Goal: Task Accomplishment & Management: Manage account settings

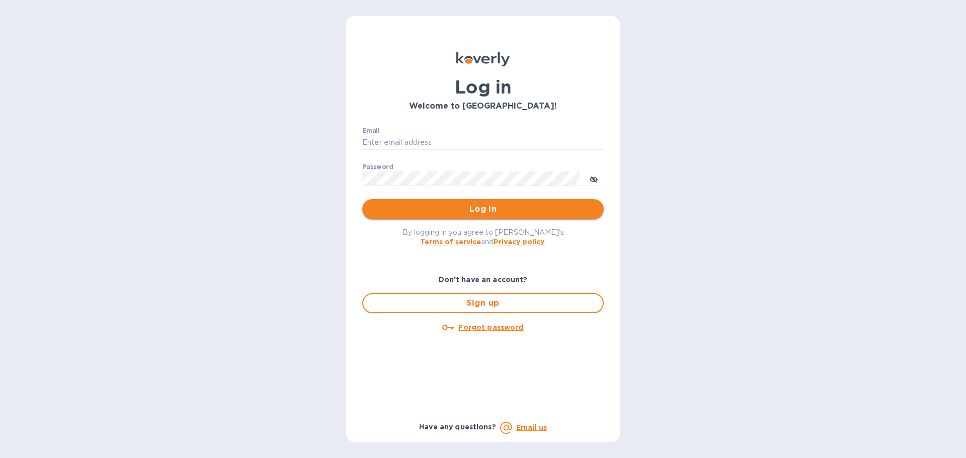
type input "dj@djkimports.com"
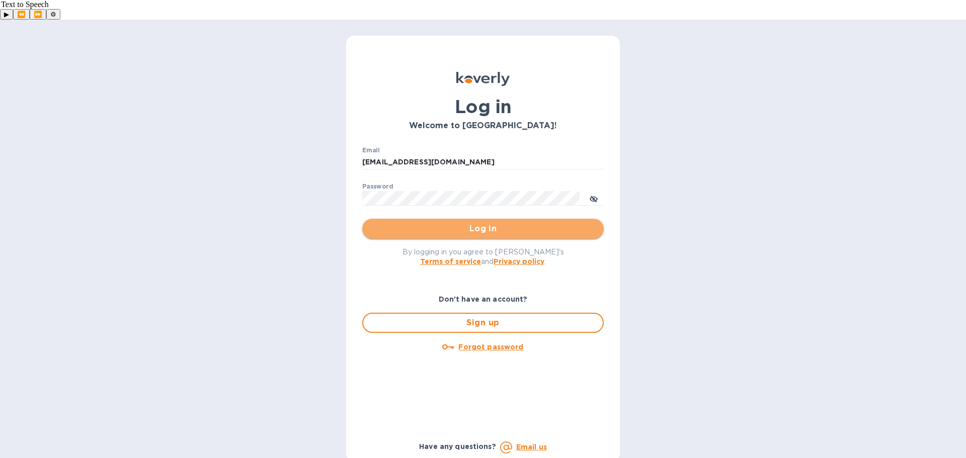
click at [456, 223] on span "Log in" at bounding box center [482, 229] width 225 height 12
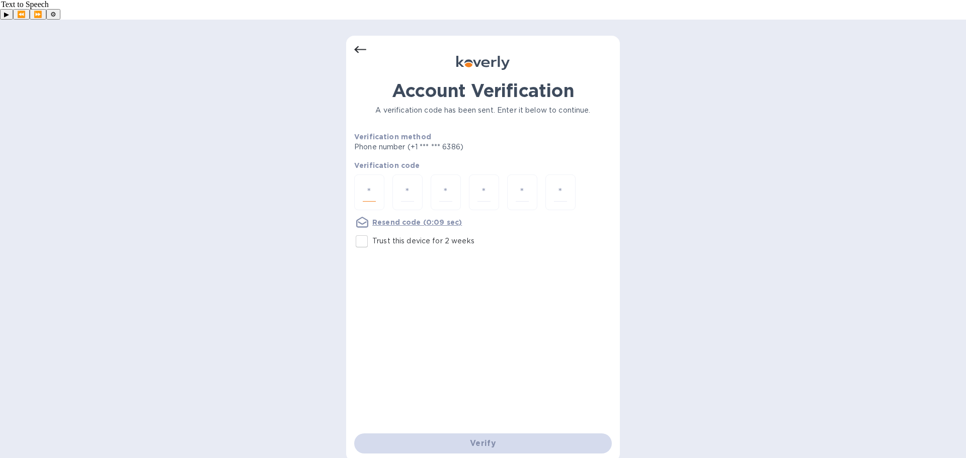
click at [370, 183] on input "number" at bounding box center [369, 192] width 13 height 19
type input "4"
type input "1"
type input "5"
type input "8"
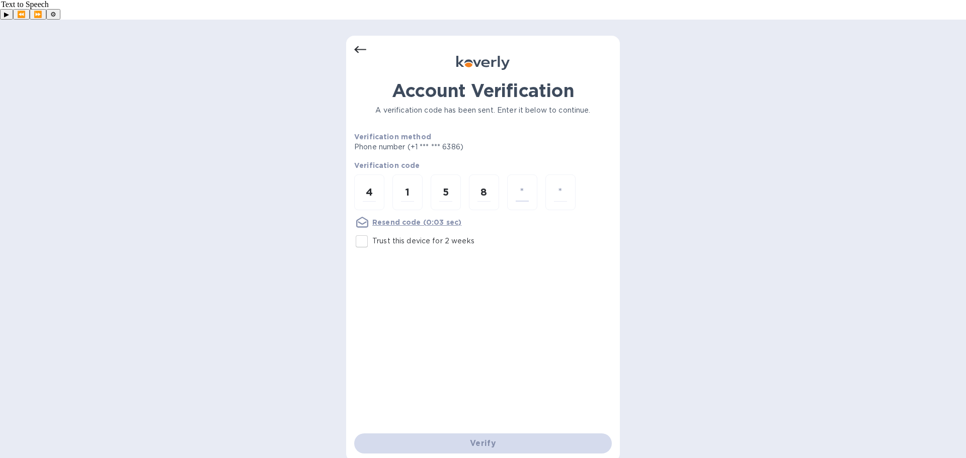
type input "3"
type input "1"
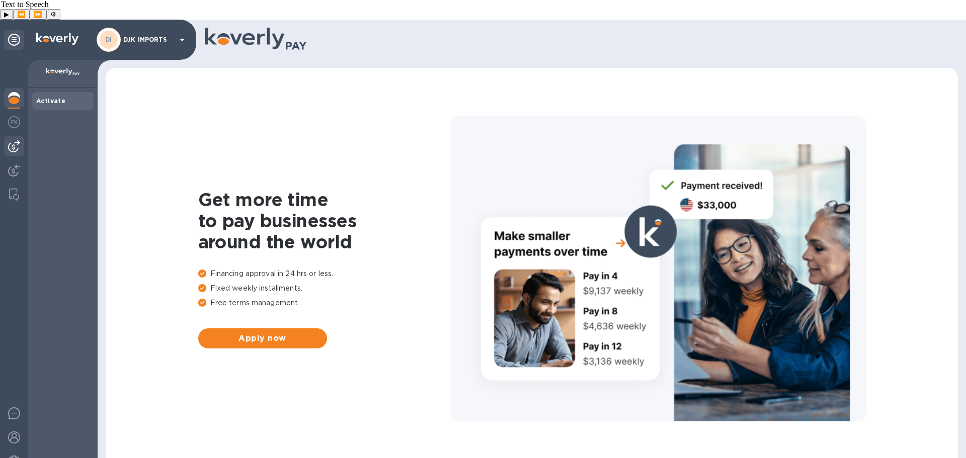
click at [15, 140] on img at bounding box center [14, 146] width 12 height 12
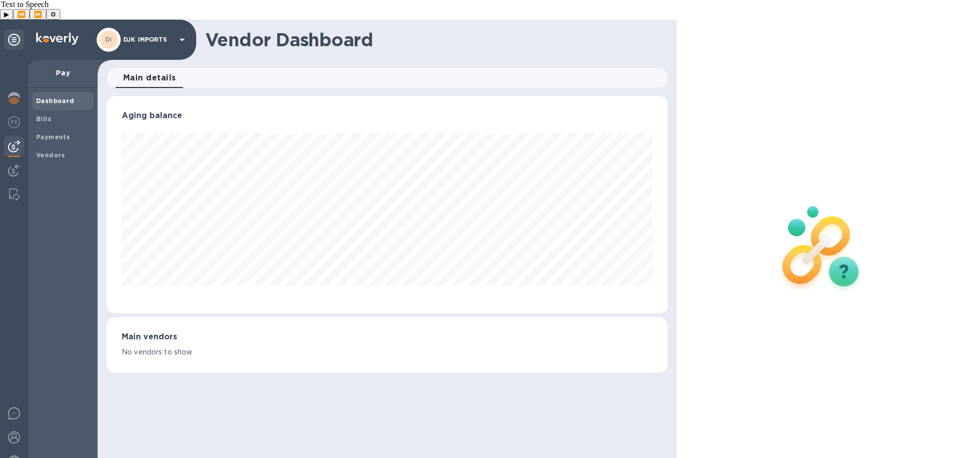
scroll to position [217, 560]
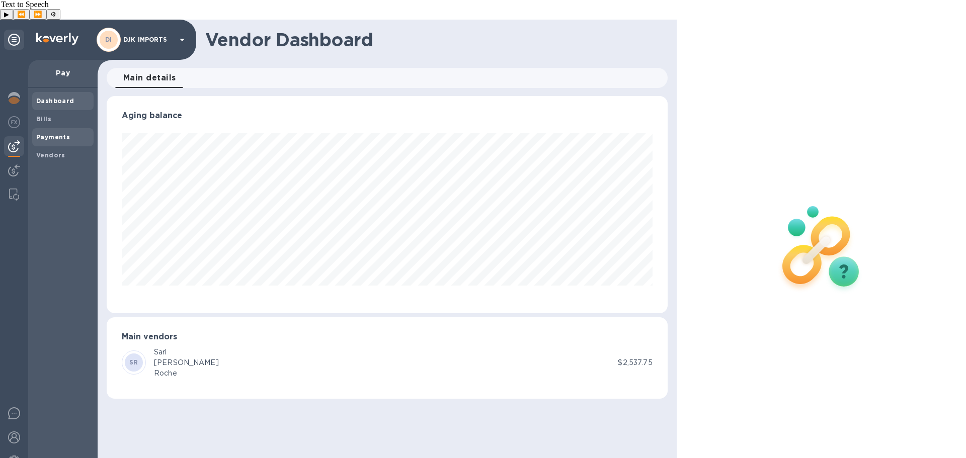
click at [41, 133] on b "Payments" at bounding box center [53, 137] width 34 height 8
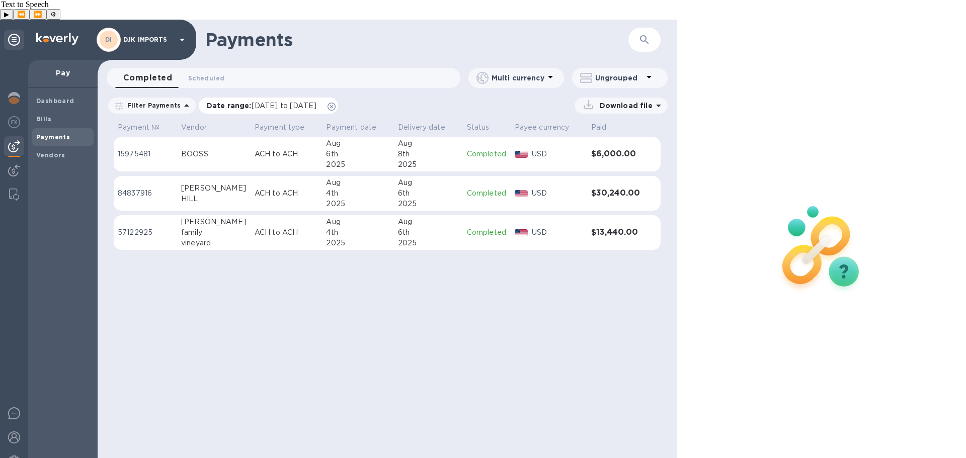
click at [289, 102] on span "[DATE] to [DATE]" at bounding box center [283, 106] width 65 height 8
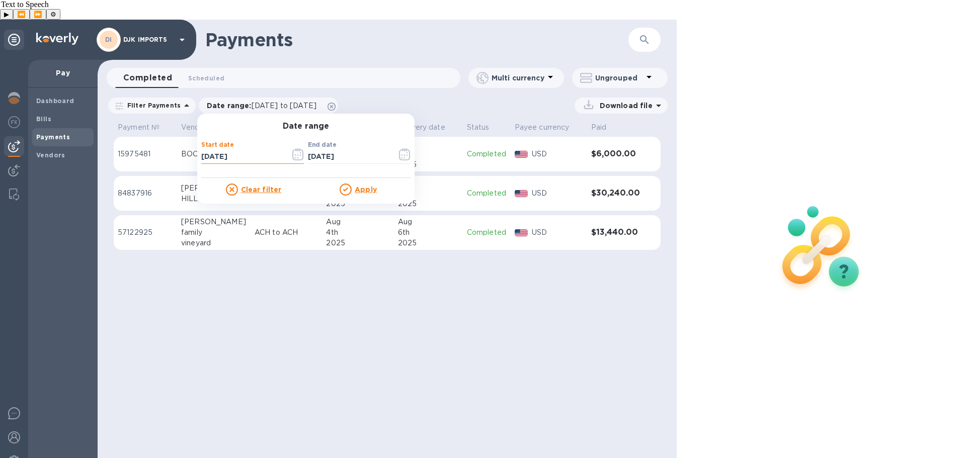
click at [201, 149] on input "[DATE]" at bounding box center [241, 156] width 81 height 15
type input "[DATE]"
click at [345, 184] on icon at bounding box center [345, 190] width 12 height 12
click at [355, 186] on u "Apply" at bounding box center [366, 190] width 22 height 8
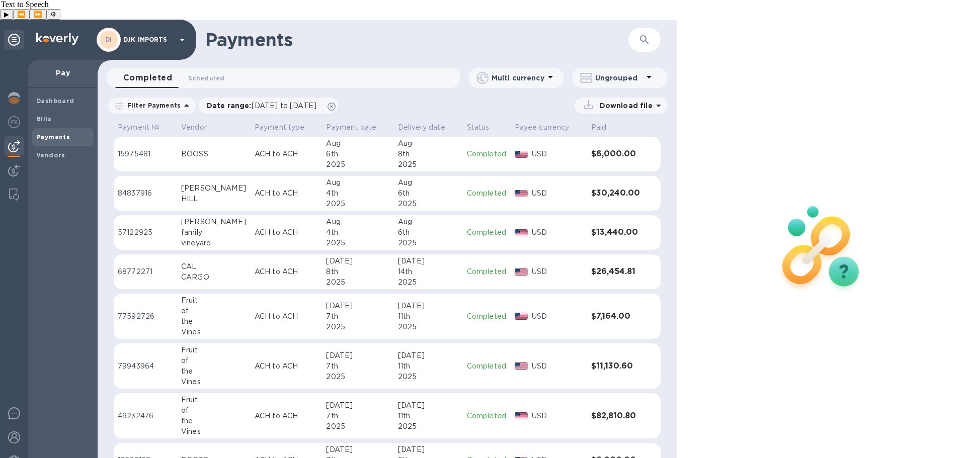
scroll to position [10, 0]
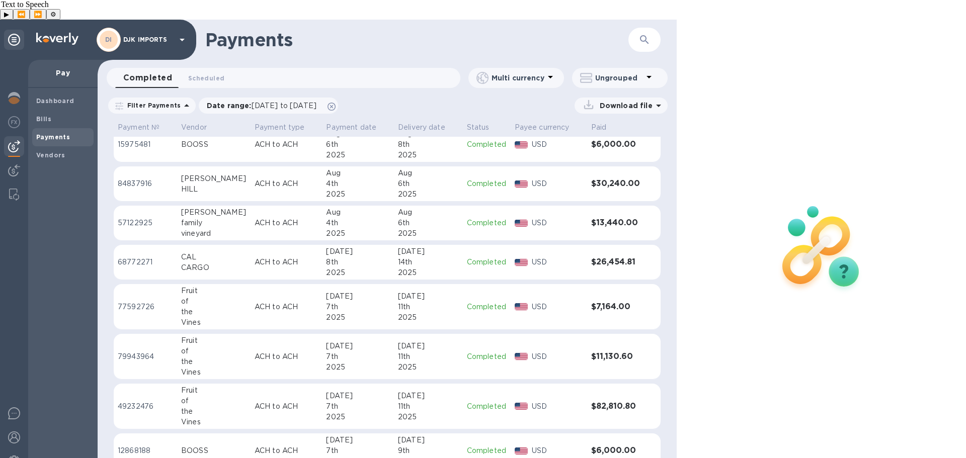
click at [416, 391] on div "[DATE]" at bounding box center [428, 396] width 61 height 11
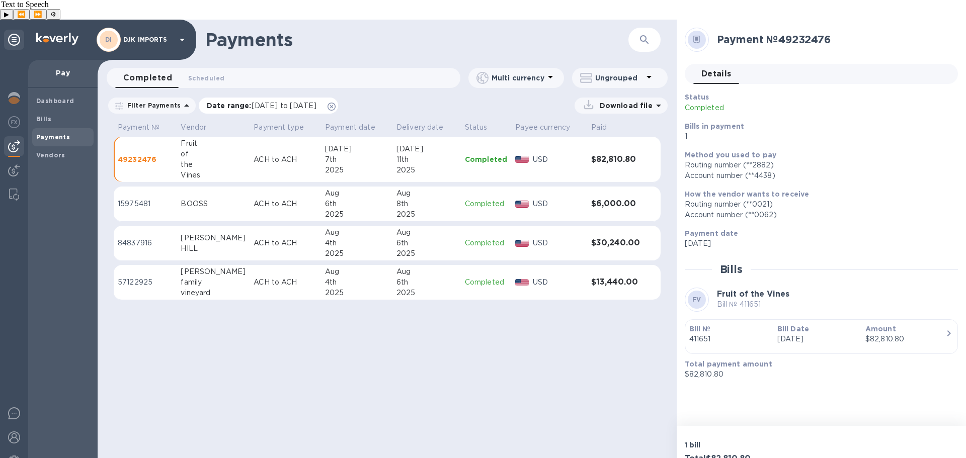
click at [240, 101] on p "Date range : [DATE] to [DATE]" at bounding box center [264, 106] width 115 height 10
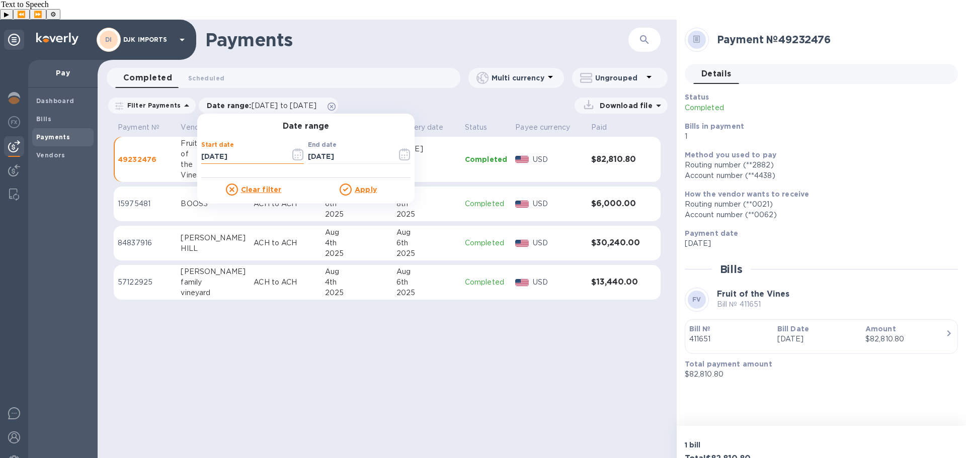
click at [204, 149] on input "[DATE]" at bounding box center [241, 156] width 81 height 15
click at [342, 184] on icon at bounding box center [345, 190] width 12 height 12
click at [341, 184] on icon at bounding box center [345, 190] width 12 height 12
click at [358, 184] on div "Apply" at bounding box center [358, 190] width 105 height 12
click at [347, 184] on icon at bounding box center [345, 190] width 12 height 12
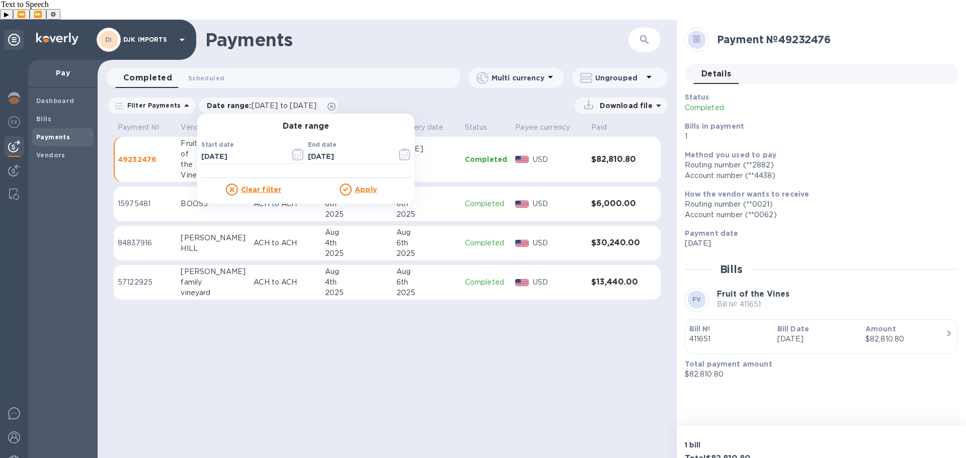
click at [345, 184] on icon at bounding box center [345, 190] width 12 height 12
click at [341, 184] on icon at bounding box center [345, 190] width 12 height 12
click at [204, 149] on input "[DATE]" at bounding box center [241, 156] width 81 height 15
type input "[DATE]"
click at [340, 184] on icon at bounding box center [345, 190] width 12 height 12
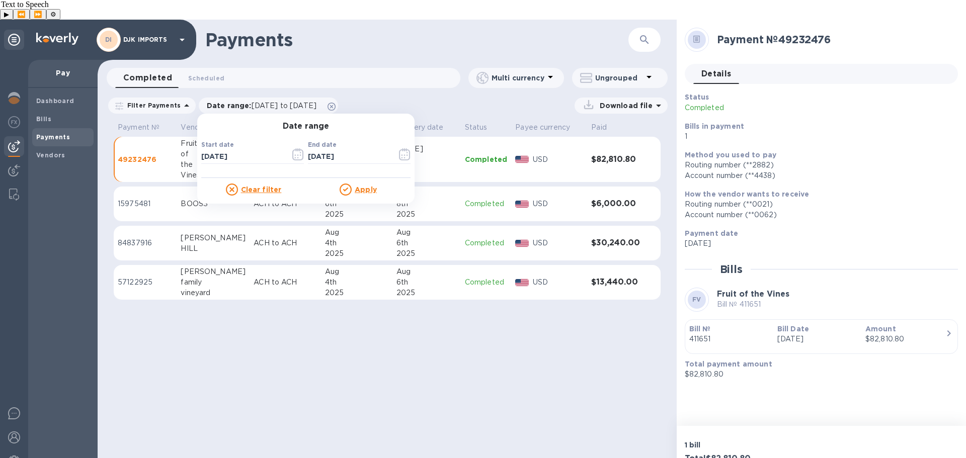
click at [343, 384] on div "Payments ​ Completed 0 Scheduled 0 Multi currency Ungrouped Filter Payments Dat…" at bounding box center [387, 249] width 579 height 458
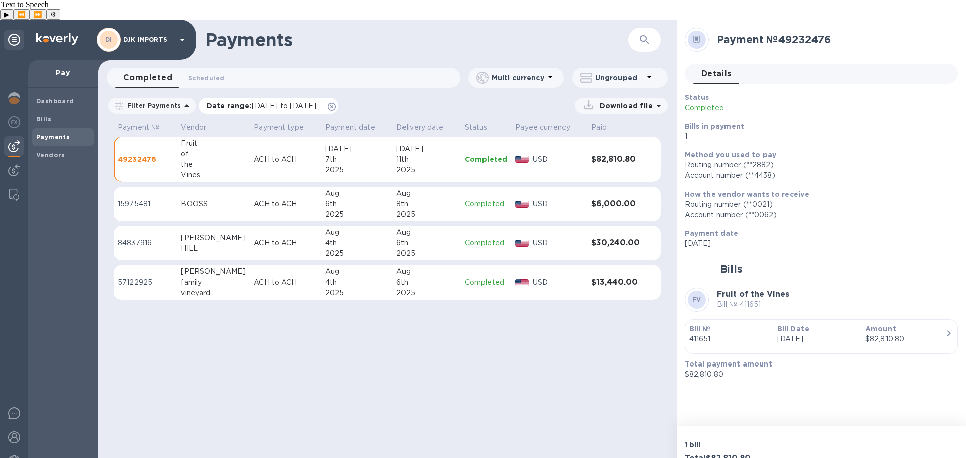
click at [254, 102] on span "[DATE] to [DATE]" at bounding box center [283, 106] width 65 height 8
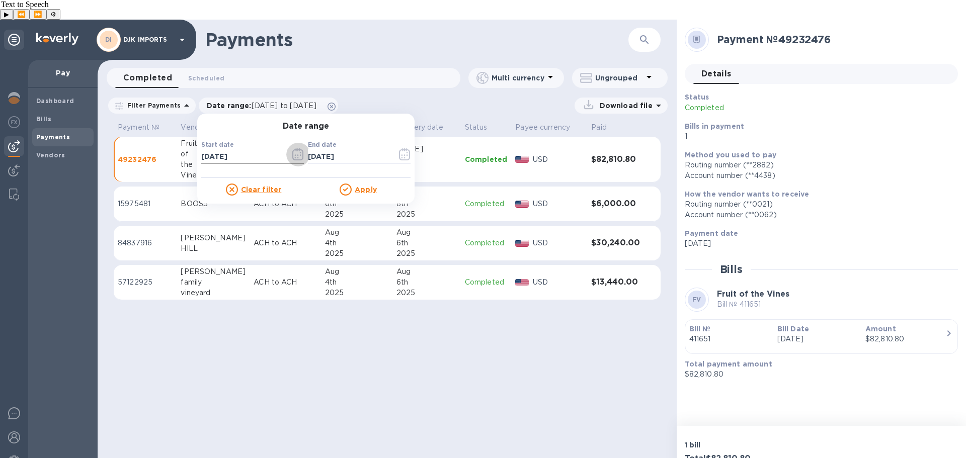
click at [294, 148] on icon "button" at bounding box center [298, 154] width 12 height 12
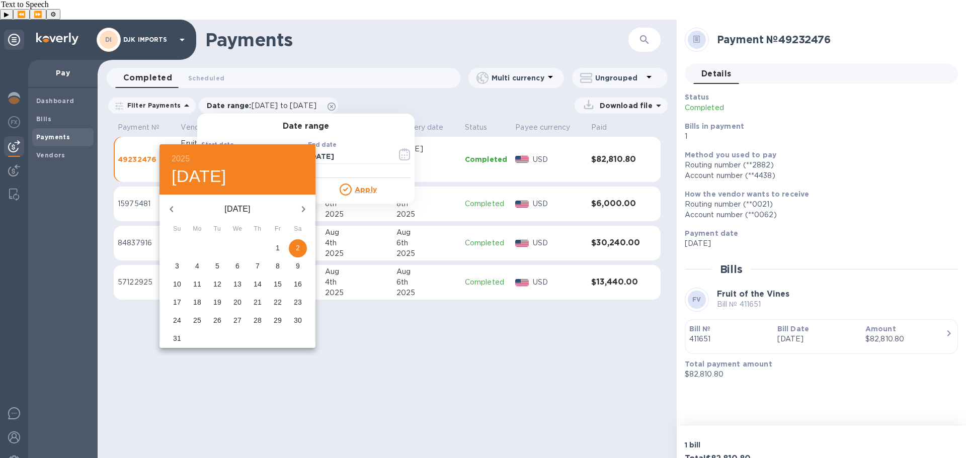
click at [173, 206] on icon "button" at bounding box center [171, 209] width 12 height 12
click at [221, 244] on span "1" at bounding box center [217, 248] width 18 height 10
type input "[DATE]"
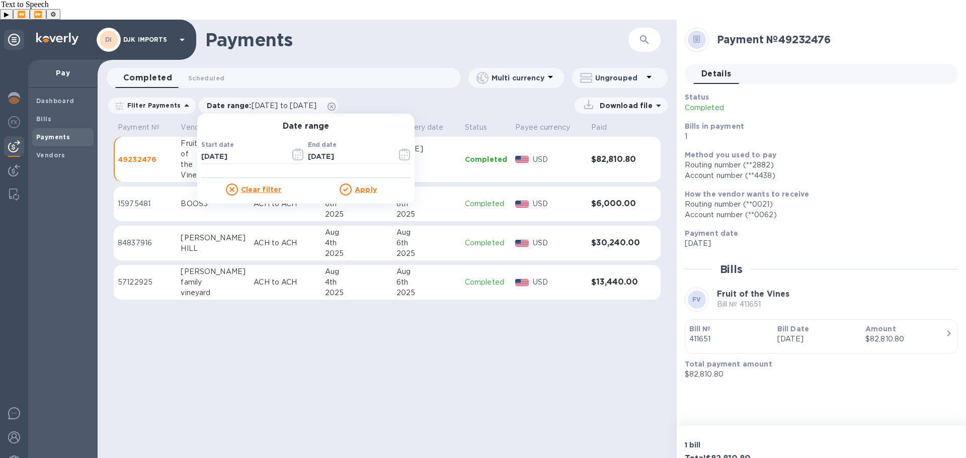
click at [340, 184] on icon at bounding box center [345, 190] width 12 height 12
click at [357, 186] on u "Apply" at bounding box center [366, 190] width 22 height 8
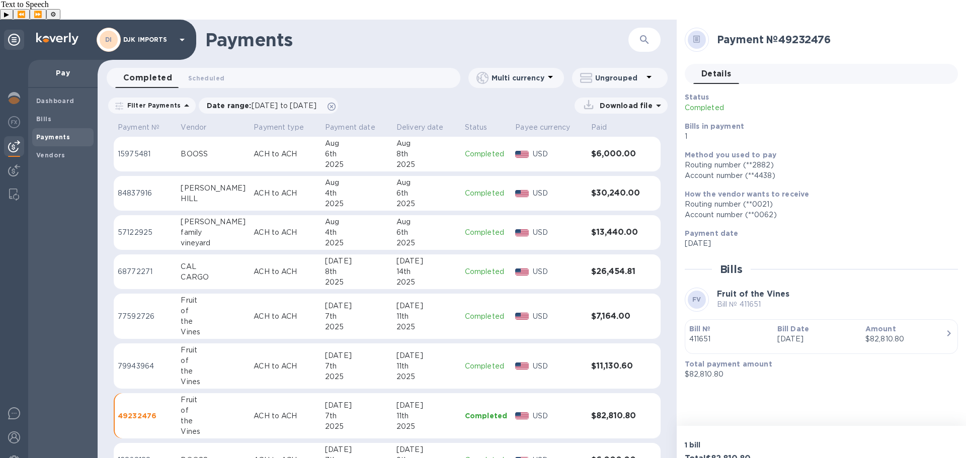
click at [346, 301] on div "[DATE]" at bounding box center [356, 306] width 63 height 11
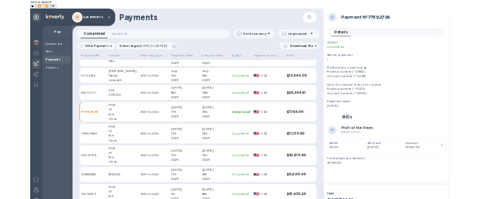
scroll to position [59, 0]
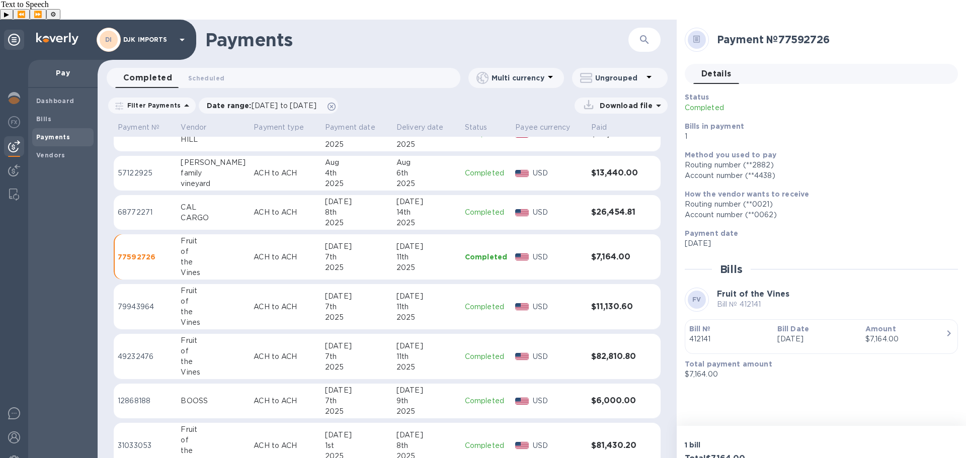
click at [360, 441] on div "1st" at bounding box center [356, 446] width 63 height 11
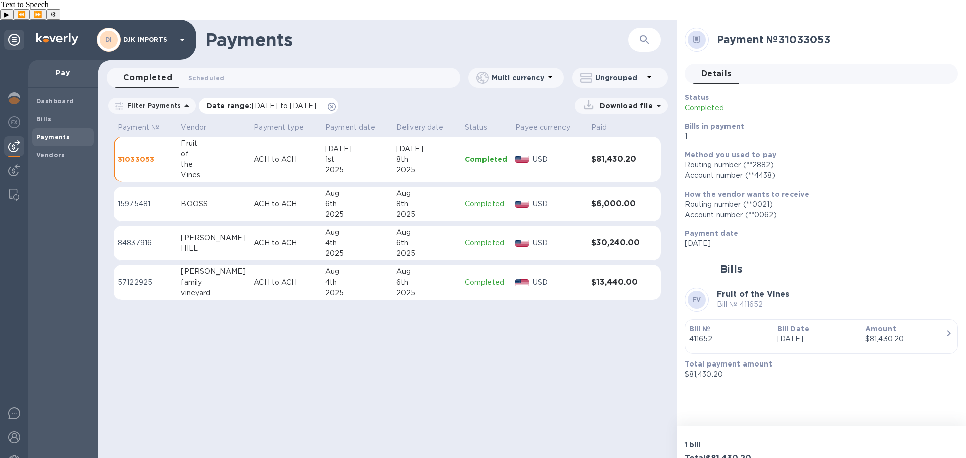
click at [274, 102] on span "[DATE] to [DATE]" at bounding box center [283, 106] width 65 height 8
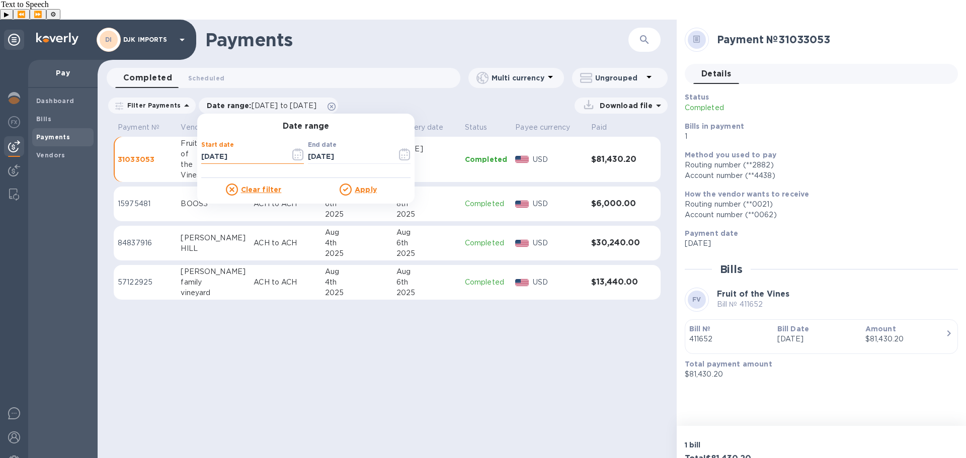
click at [202, 149] on input "[DATE]" at bounding box center [241, 156] width 81 height 15
type input "[DATE]"
click at [343, 184] on icon at bounding box center [345, 190] width 12 height 12
click at [355, 186] on u "Apply" at bounding box center [366, 190] width 22 height 8
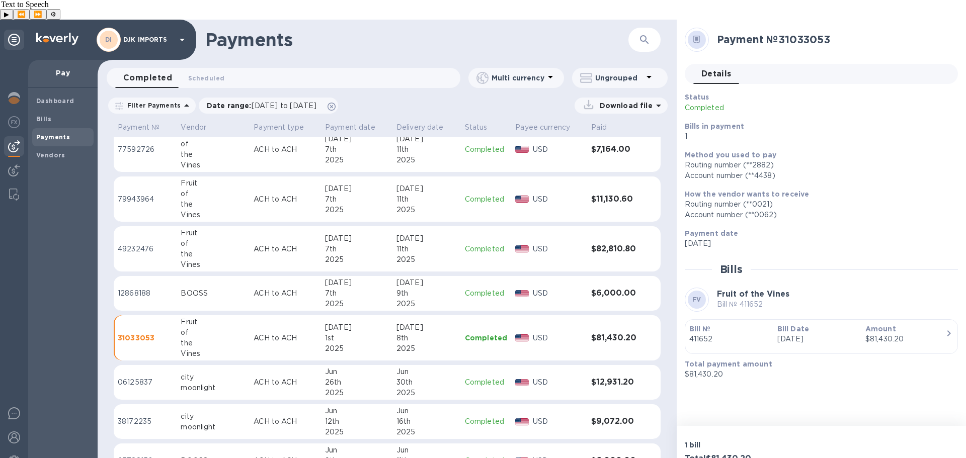
scroll to position [177, 0]
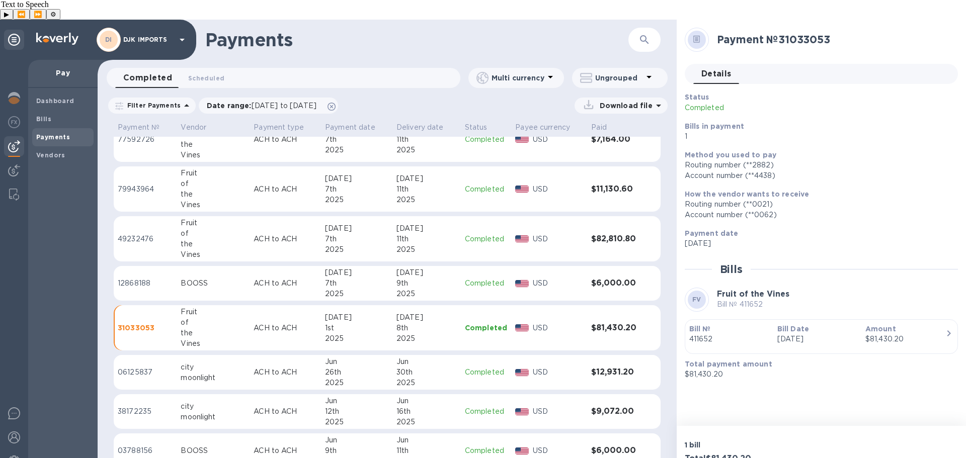
click at [290, 314] on td "ACH to ACH" at bounding box center [284, 328] width 71 height 46
click at [426, 244] on div "2025" at bounding box center [426, 249] width 60 height 11
click at [424, 323] on div "8th" at bounding box center [426, 328] width 60 height 11
click at [411, 234] on div "11th" at bounding box center [426, 239] width 60 height 11
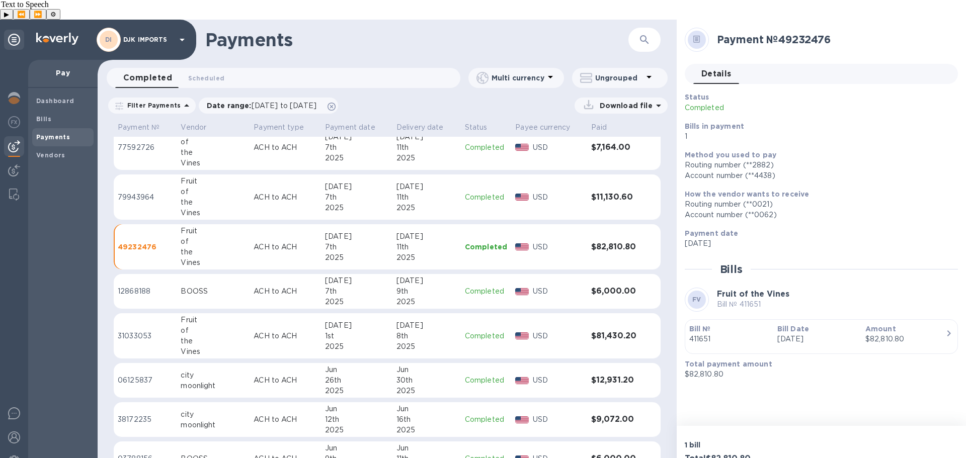
scroll to position [177, 0]
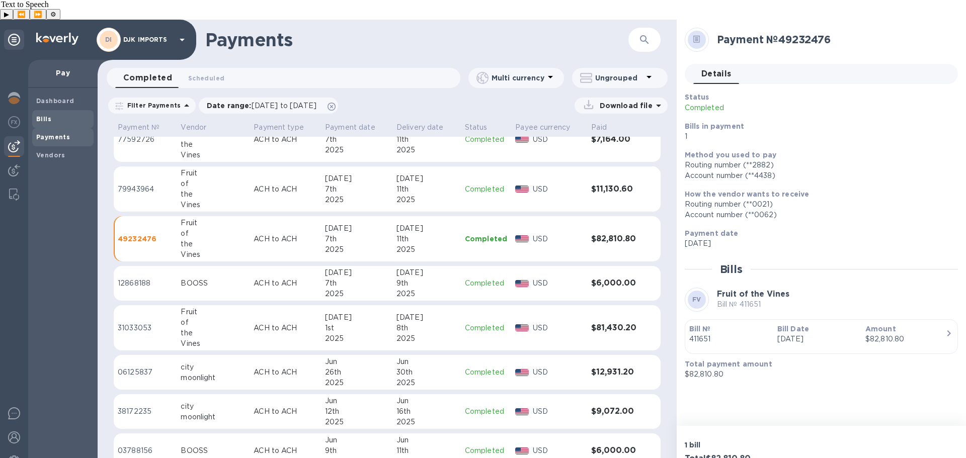
click at [48, 115] on b "Bills" at bounding box center [43, 119] width 15 height 8
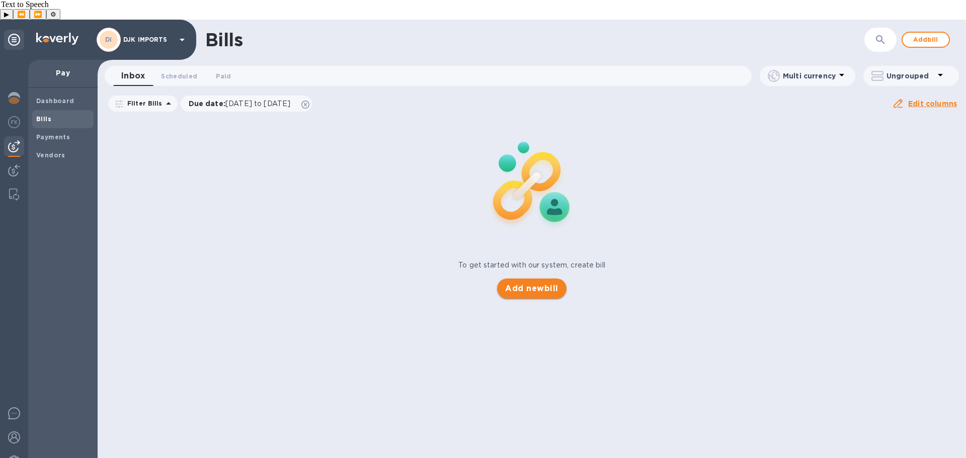
click at [540, 279] on button "Add new bill" at bounding box center [531, 289] width 69 height 20
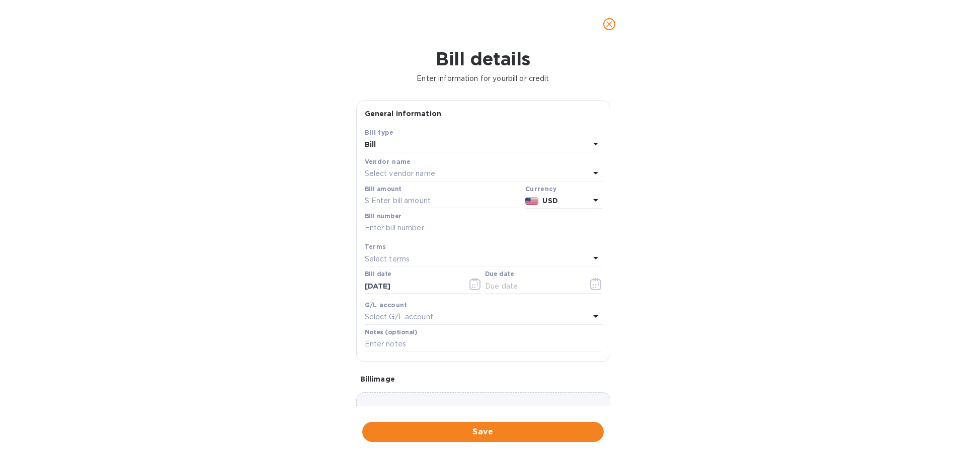
click at [399, 172] on p "Select vendor name" at bounding box center [400, 173] width 70 height 11
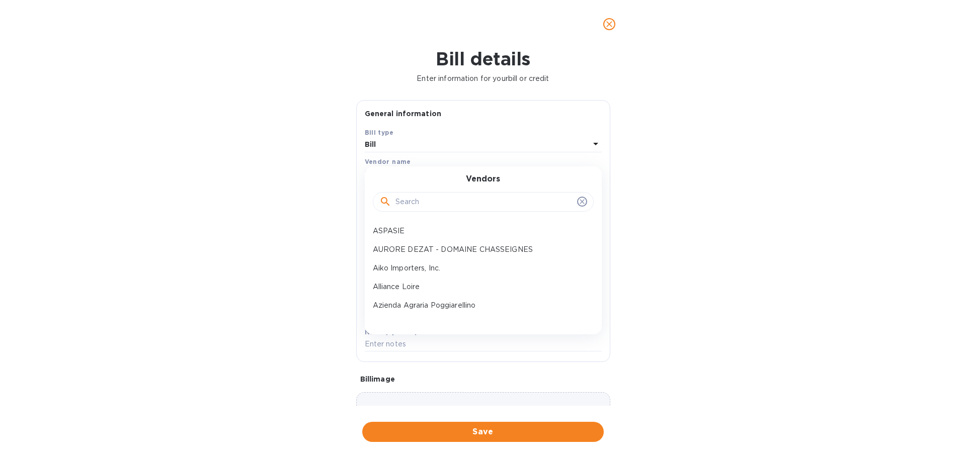
click at [440, 196] on input "text" at bounding box center [484, 202] width 178 height 15
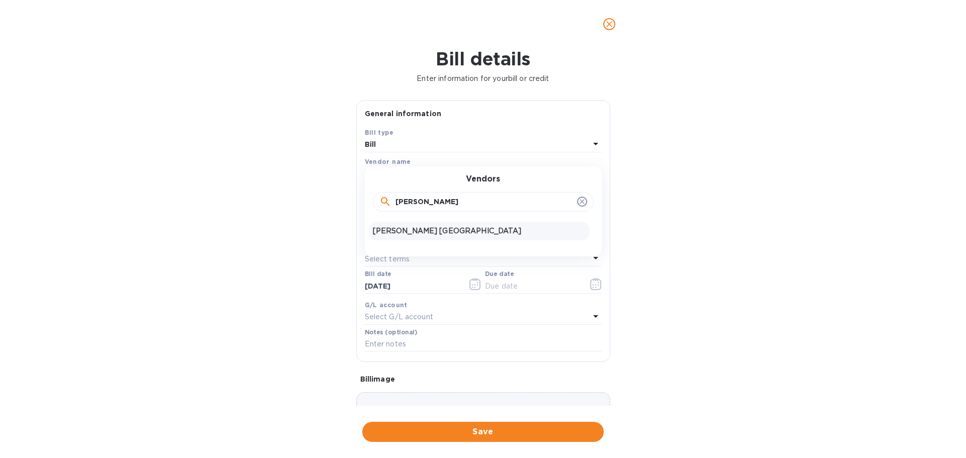
type input "[PERSON_NAME]"
click at [423, 231] on p "[PERSON_NAME] [GEOGRAPHIC_DATA]" at bounding box center [479, 231] width 213 height 11
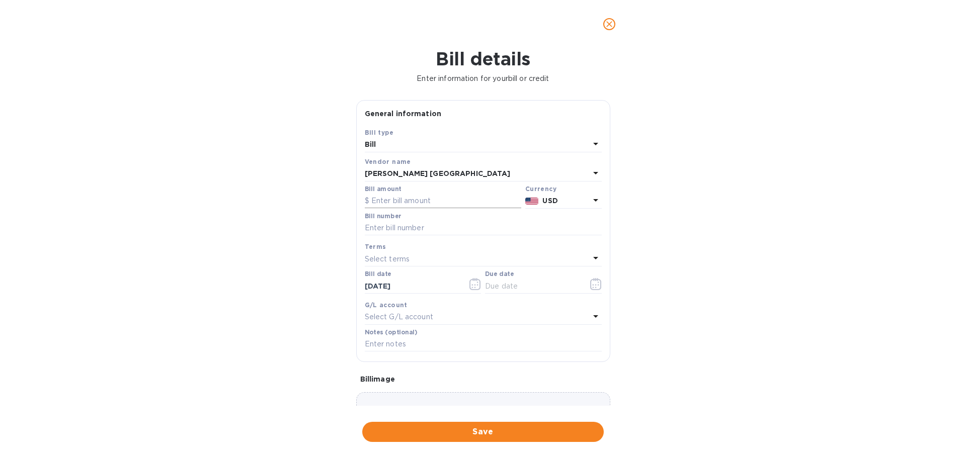
click at [395, 202] on input "text" at bounding box center [443, 201] width 156 height 15
paste input "76,908.00"
type input "76,908.00"
click at [473, 223] on input "text" at bounding box center [483, 228] width 237 height 15
click at [387, 218] on label "Bill number" at bounding box center [383, 216] width 36 height 6
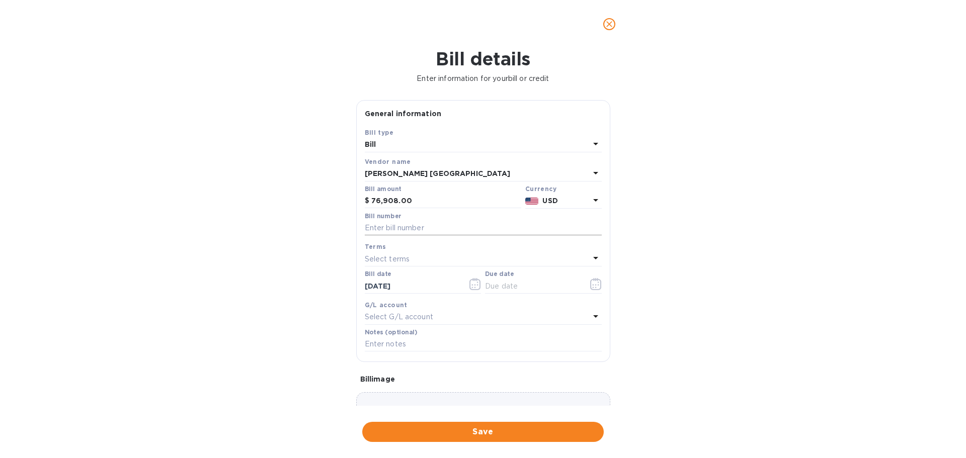
click at [393, 222] on input "text" at bounding box center [483, 228] width 237 height 15
paste input "323/2025"
click at [380, 226] on input "323/2025" at bounding box center [483, 228] width 237 height 15
type input "323 2025"
click at [416, 262] on div "Select terms" at bounding box center [477, 259] width 225 height 14
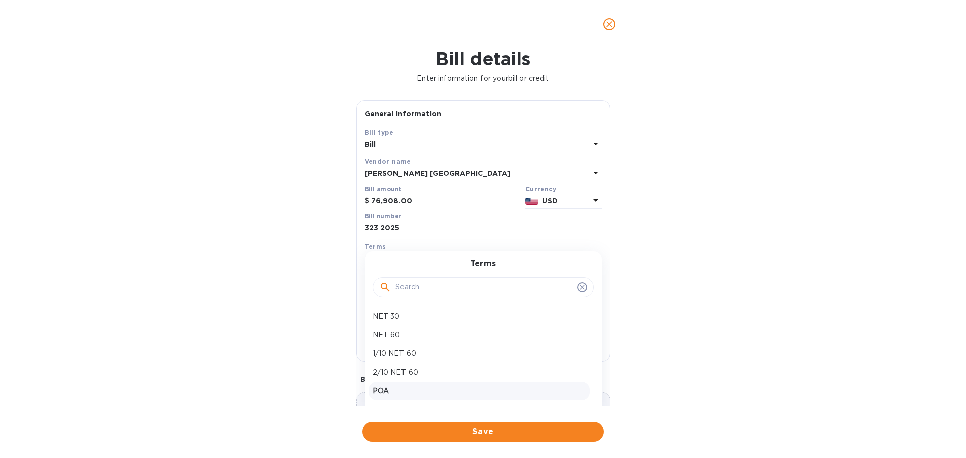
click at [394, 391] on p "POA" at bounding box center [479, 391] width 213 height 11
type input "[DATE]"
click at [418, 317] on p "Select G/L account" at bounding box center [399, 317] width 68 height 11
click at [301, 306] on div "Bill details Enter information for your bill or credit General information Save…" at bounding box center [483, 253] width 966 height 410
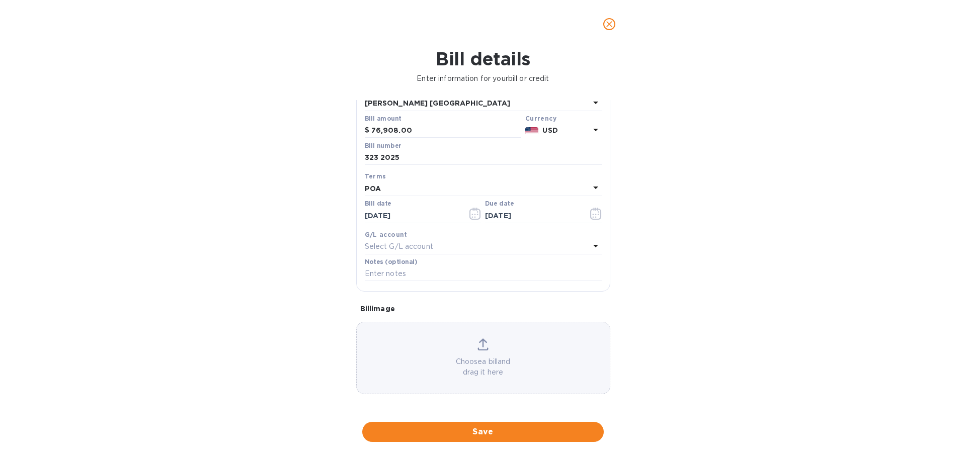
scroll to position [71, 0]
drag, startPoint x: 499, startPoint y: 433, endPoint x: 493, endPoint y: 436, distance: 6.7
click at [499, 433] on span "Save" at bounding box center [482, 432] width 225 height 12
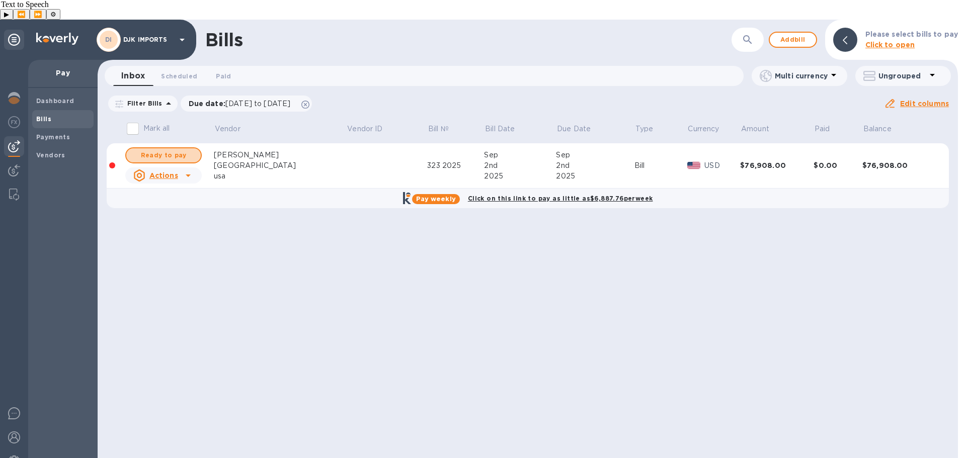
click at [179, 149] on span "Ready to pay" at bounding box center [163, 155] width 58 height 12
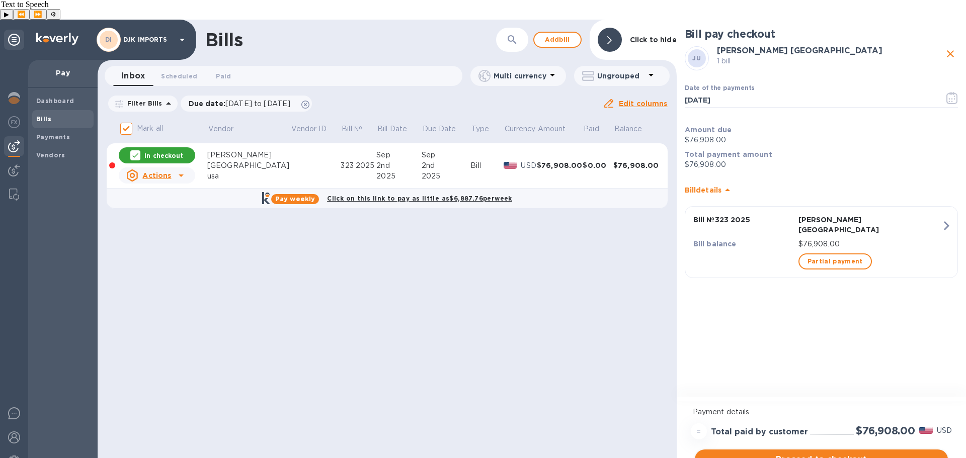
click at [824, 454] on span "Proceed to checkout" at bounding box center [821, 460] width 237 height 12
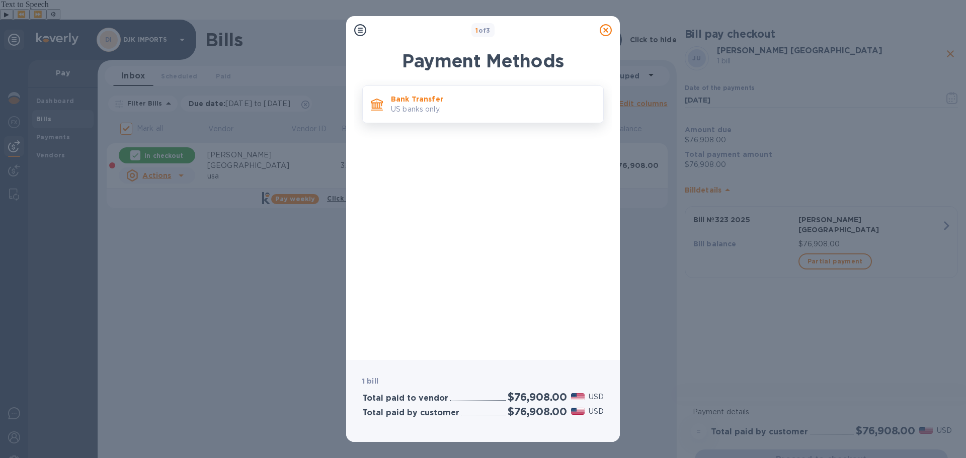
click at [462, 98] on p "Bank Transfer" at bounding box center [493, 99] width 204 height 10
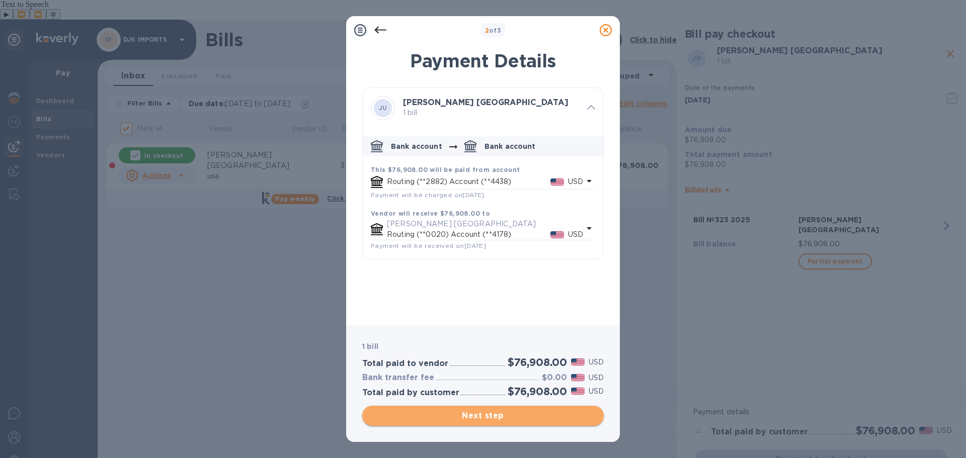
click at [477, 412] on span "Next step" at bounding box center [482, 416] width 225 height 12
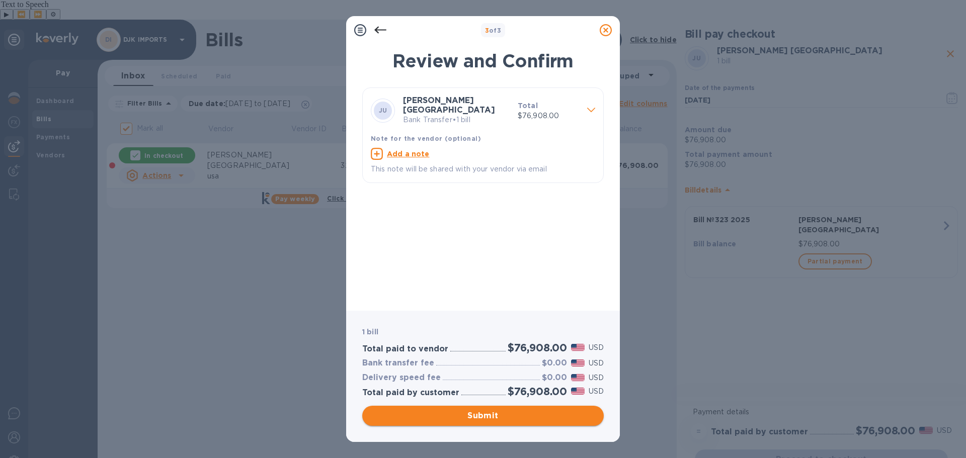
click at [477, 413] on span "Submit" at bounding box center [482, 416] width 225 height 12
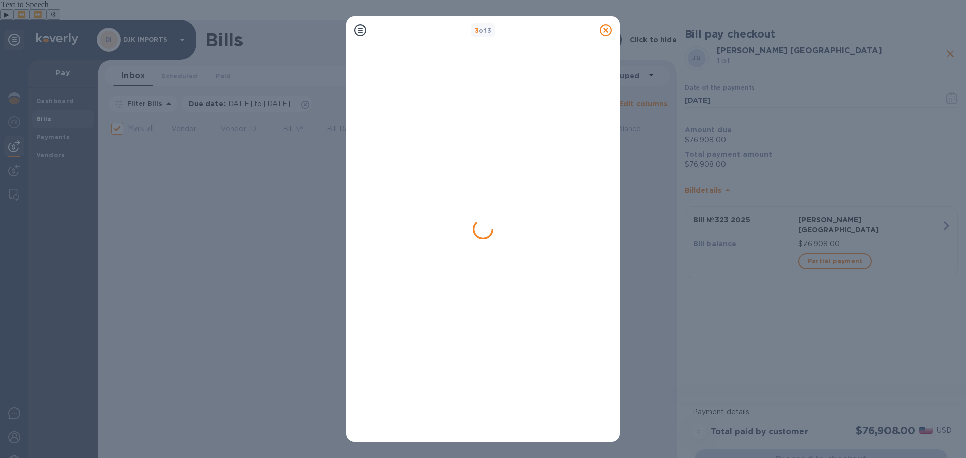
checkbox input "false"
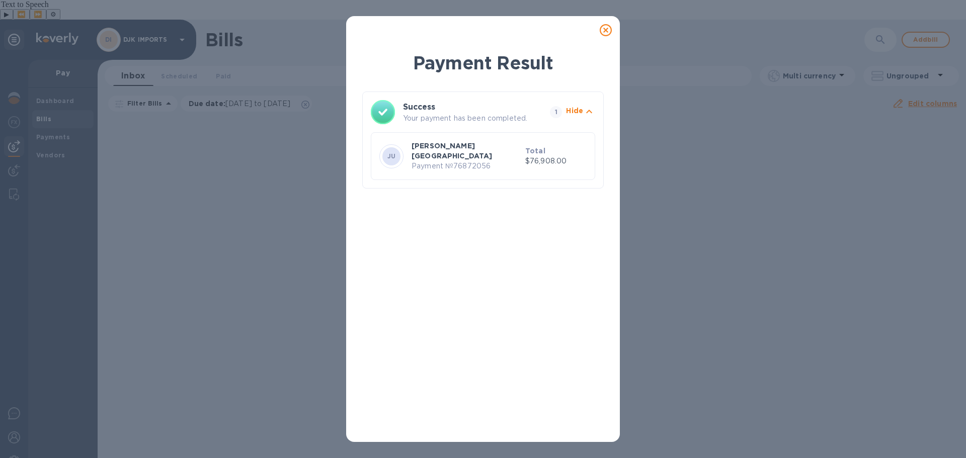
click at [492, 212] on div "Payment Result Success Your payment has been completed. 1 Hide JU [PERSON_NAME]…" at bounding box center [482, 242] width 241 height 384
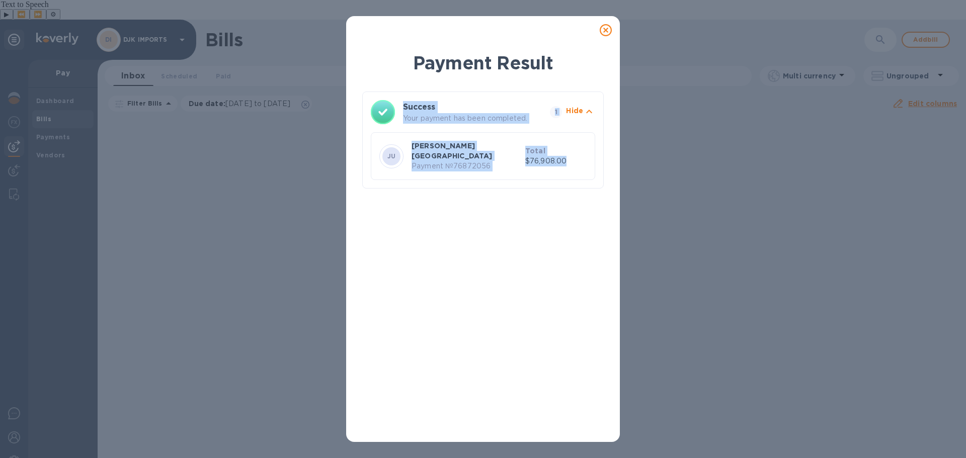
drag, startPoint x: 401, startPoint y: 101, endPoint x: 578, endPoint y: 182, distance: 195.1
click at [578, 182] on div "Success Your payment has been completed. 1 Hide JU [PERSON_NAME][GEOGRAPHIC_DAT…" at bounding box center [482, 144] width 241 height 105
copy div "Success Your payment has been completed. 1 Hide JU [PERSON_NAME][GEOGRAPHIC_DAT…"
click at [603, 29] on icon at bounding box center [605, 30] width 12 height 12
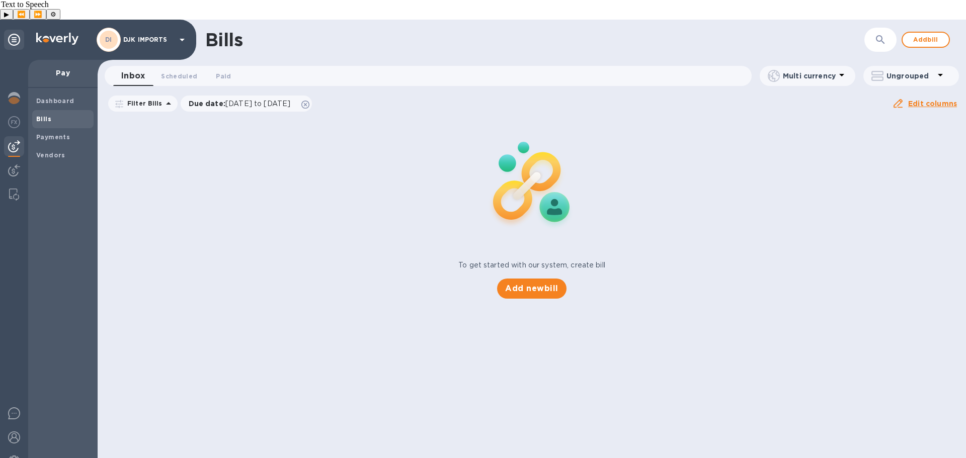
click at [48, 115] on b "Bills" at bounding box center [43, 119] width 15 height 8
click at [531, 279] on button "Add new bill" at bounding box center [531, 289] width 69 height 20
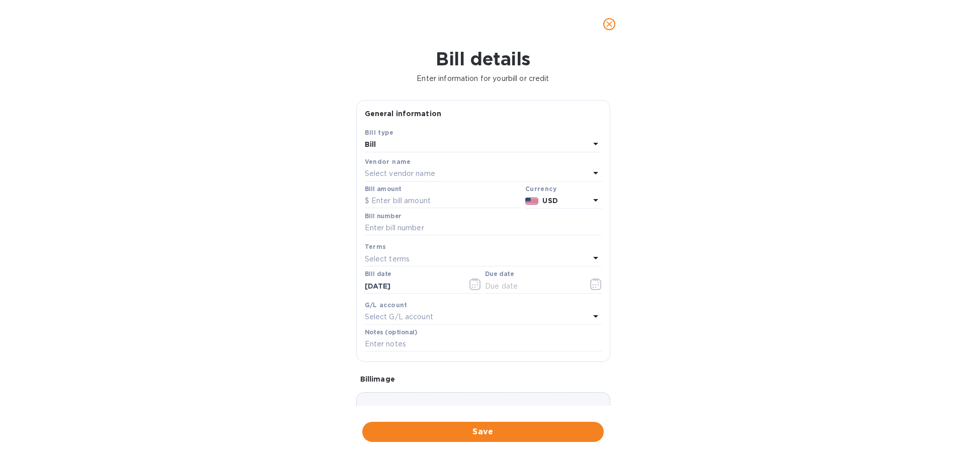
click at [429, 174] on p "Select vendor name" at bounding box center [400, 173] width 70 height 11
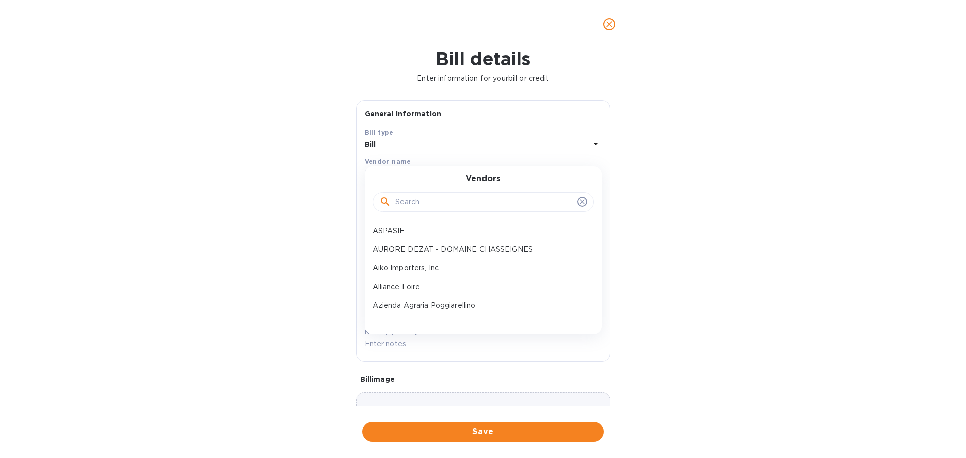
click at [427, 204] on input "text" at bounding box center [484, 202] width 178 height 15
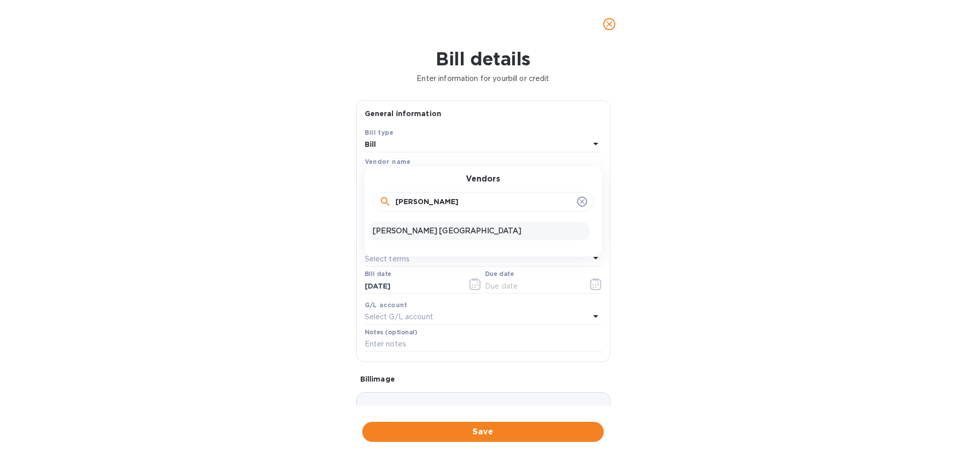
type input "[PERSON_NAME]"
click at [428, 229] on p "[PERSON_NAME] [GEOGRAPHIC_DATA]" at bounding box center [479, 231] width 213 height 11
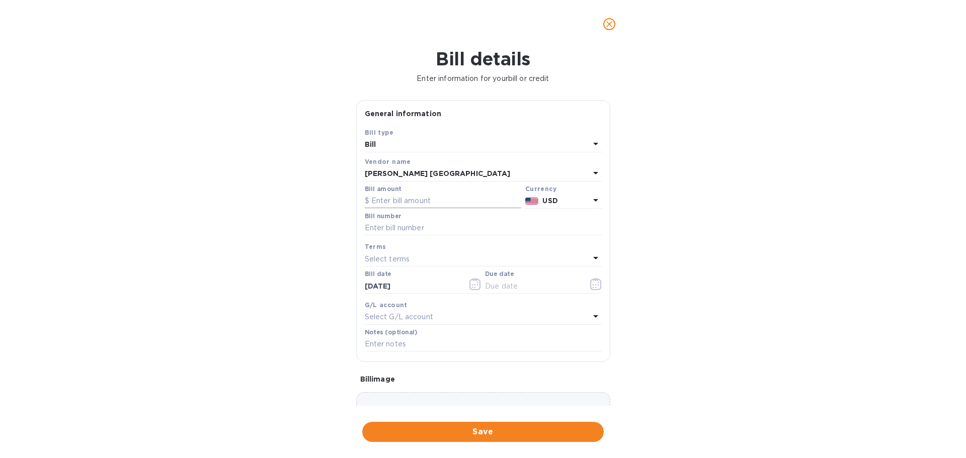
click at [445, 198] on input "text" at bounding box center [443, 201] width 156 height 15
click at [453, 203] on input "text" at bounding box center [443, 201] width 156 height 15
type input "49,746.00"
click at [461, 230] on input "text" at bounding box center [483, 228] width 237 height 15
click at [392, 231] on input "text" at bounding box center [483, 228] width 237 height 15
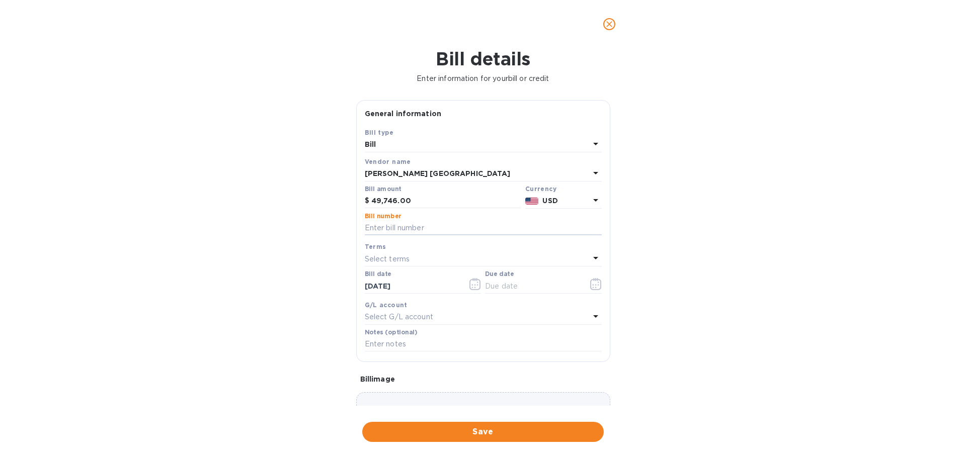
paste input "462/2025"
type input "462/2025"
click at [406, 257] on p "Select terms" at bounding box center [387, 259] width 45 height 11
click at [396, 395] on p "POA" at bounding box center [479, 391] width 213 height 11
type input "[DATE]"
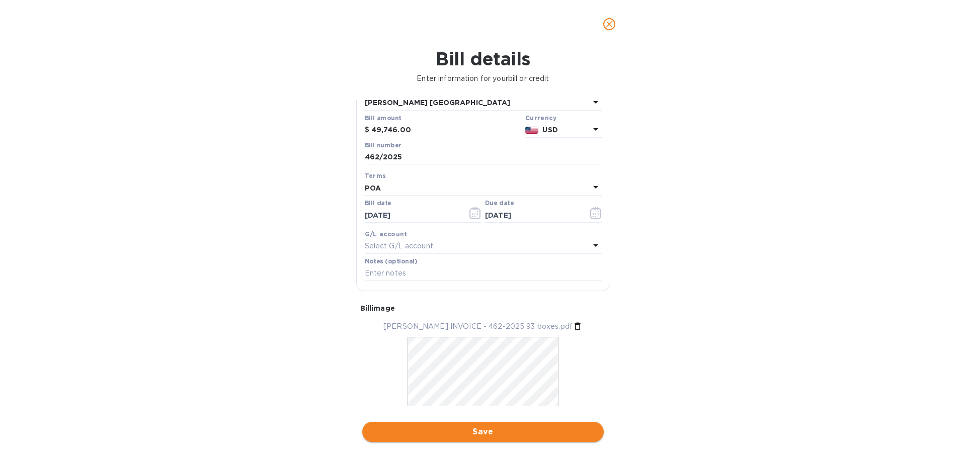
click at [488, 433] on span "Save" at bounding box center [482, 432] width 225 height 12
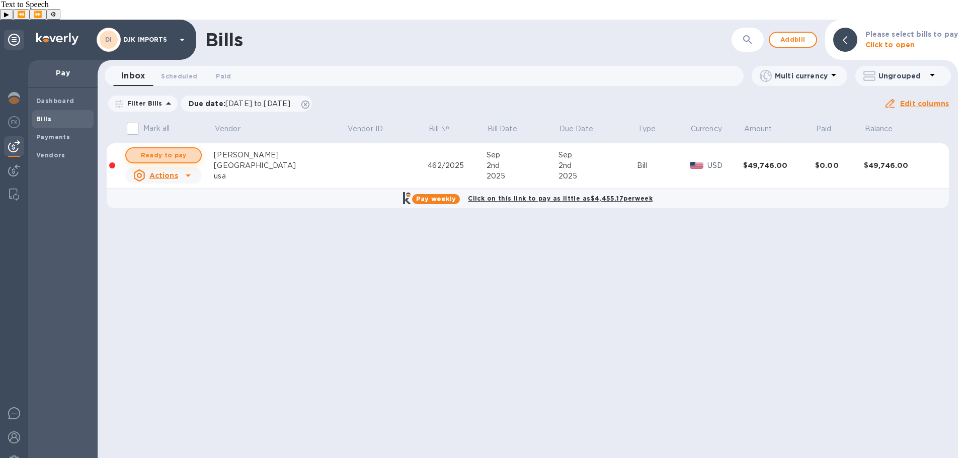
click at [169, 149] on span "Ready to pay" at bounding box center [163, 155] width 58 height 12
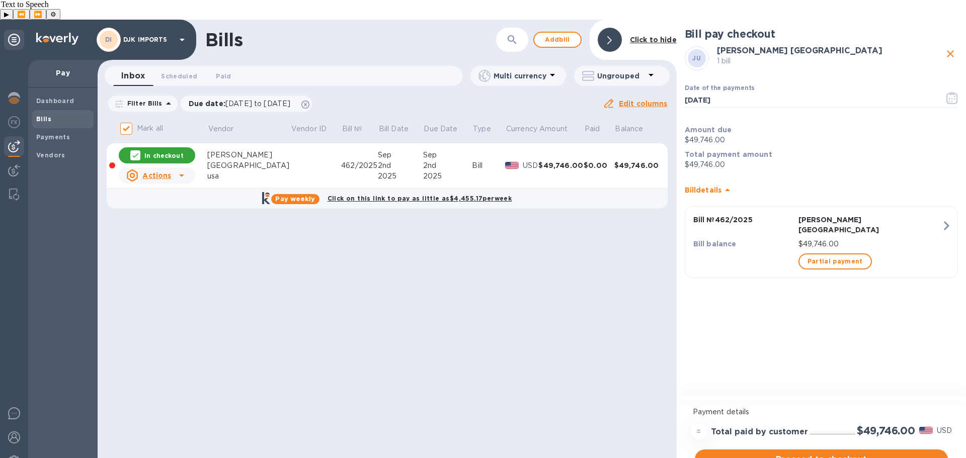
click at [821, 454] on span "Proceed to checkout" at bounding box center [821, 460] width 237 height 12
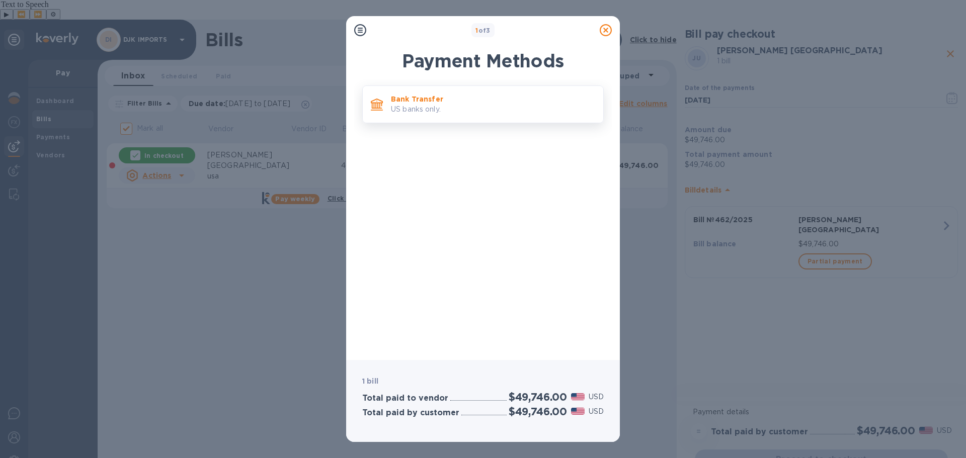
click at [431, 112] on p "US banks only." at bounding box center [493, 109] width 204 height 11
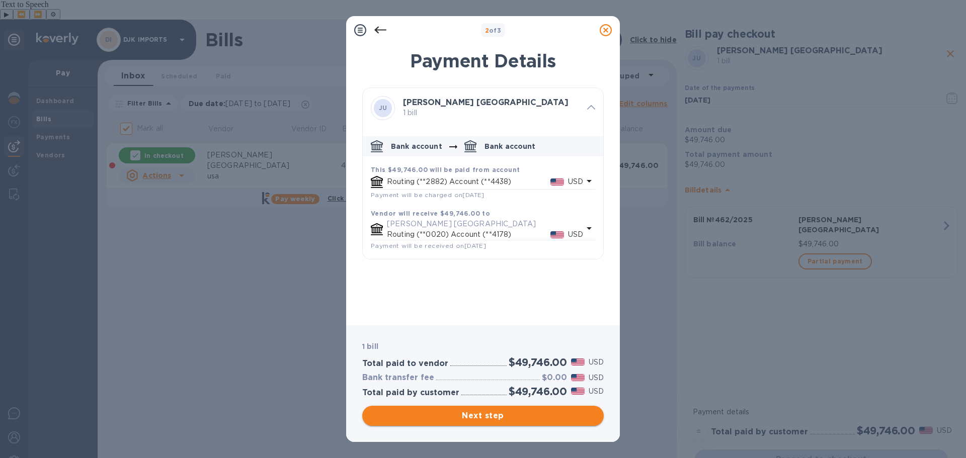
click at [498, 411] on span "Next step" at bounding box center [482, 416] width 225 height 12
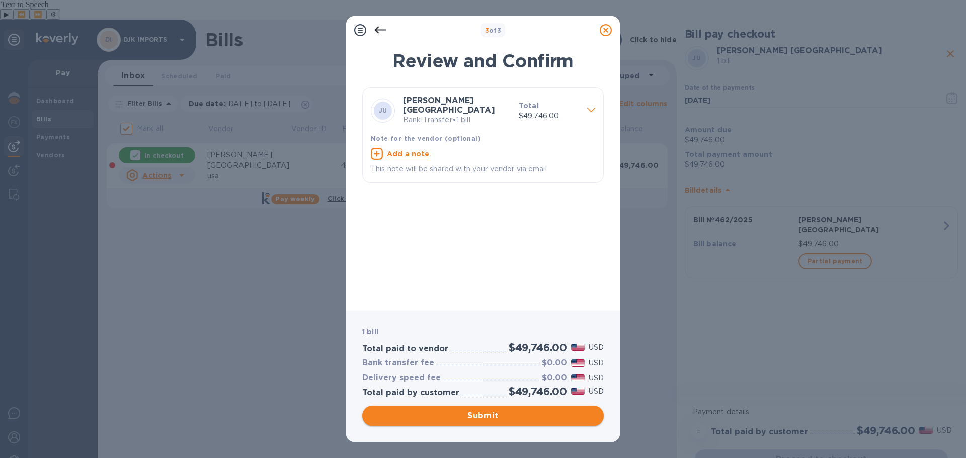
click at [498, 411] on span "Submit" at bounding box center [482, 416] width 225 height 12
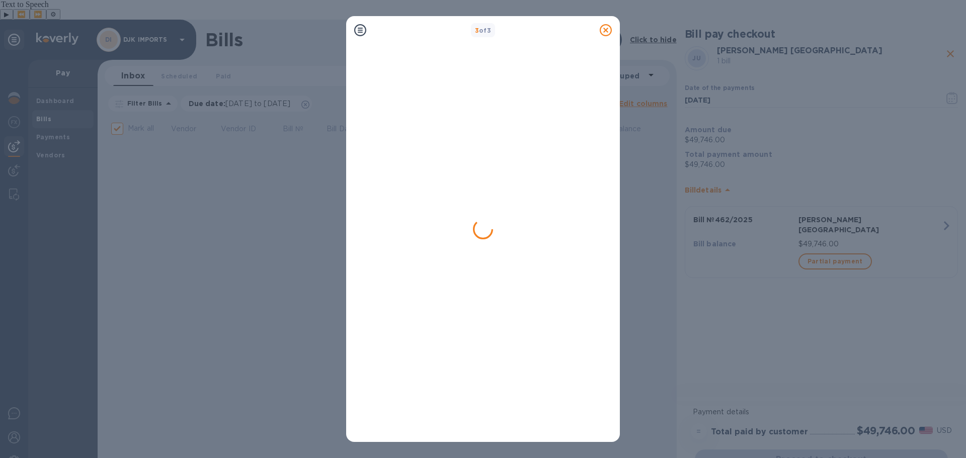
checkbox input "false"
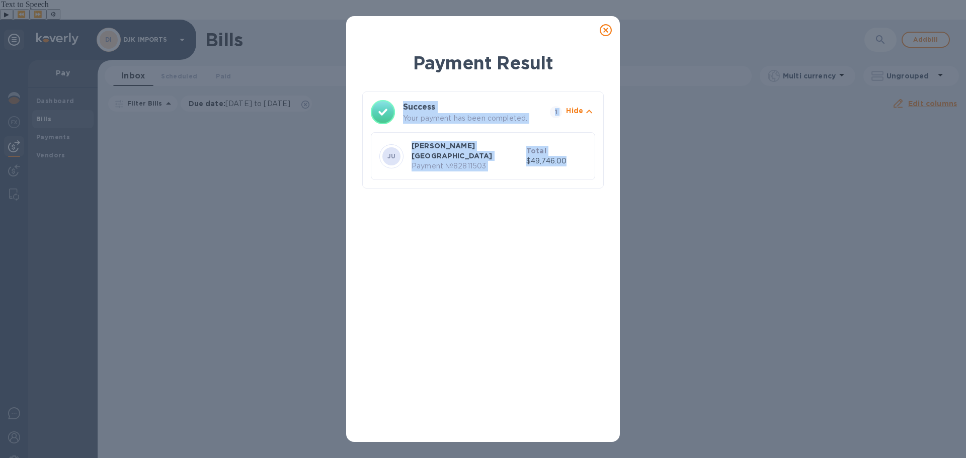
drag, startPoint x: 373, startPoint y: 94, endPoint x: 582, endPoint y: 160, distance: 220.1
click at [582, 160] on div "Success Your payment has been completed. 1 Hide JU [PERSON_NAME][GEOGRAPHIC_DAT…" at bounding box center [482, 140] width 241 height 97
copy div "Success Your payment has been completed. 1 Hide JU [PERSON_NAME][GEOGRAPHIC_DAT…"
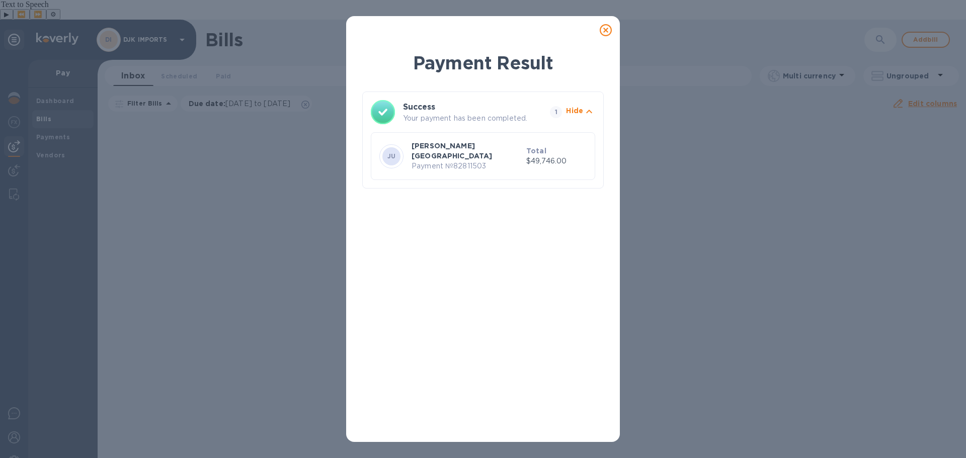
click at [608, 33] on icon at bounding box center [605, 30] width 12 height 12
